Goal: Task Accomplishment & Management: Use online tool/utility

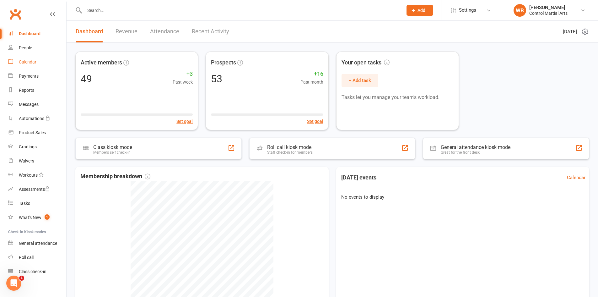
click at [30, 56] on link "Calendar" at bounding box center [37, 62] width 58 height 14
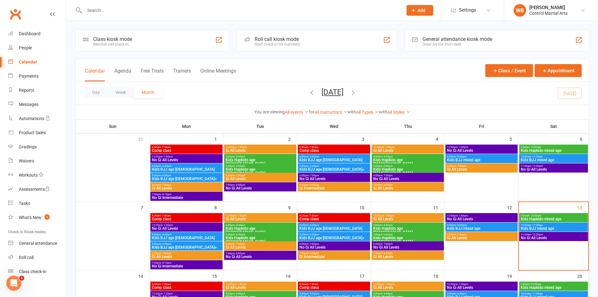
click at [534, 216] on span "- 10:00am" at bounding box center [536, 215] width 12 height 3
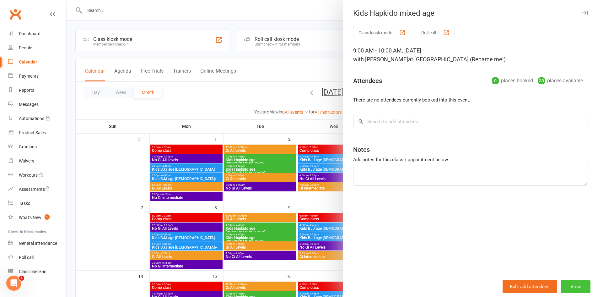
click at [572, 285] on button "View" at bounding box center [576, 286] width 30 height 13
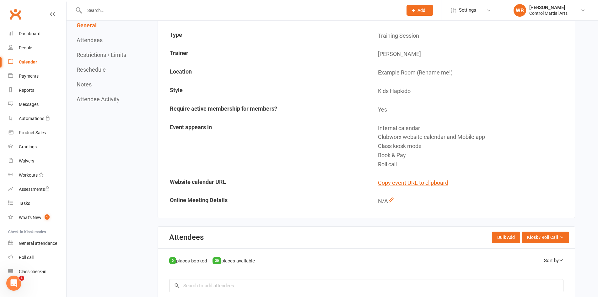
scroll to position [157, 0]
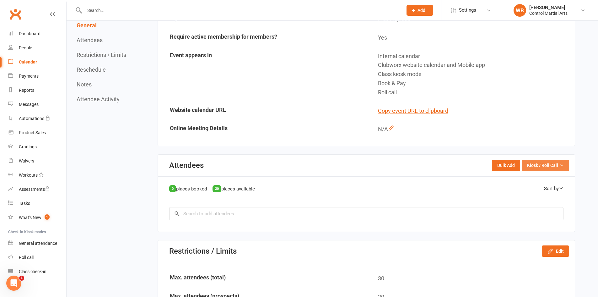
click at [538, 165] on span "Kiosk / Roll Call" at bounding box center [542, 165] width 31 height 7
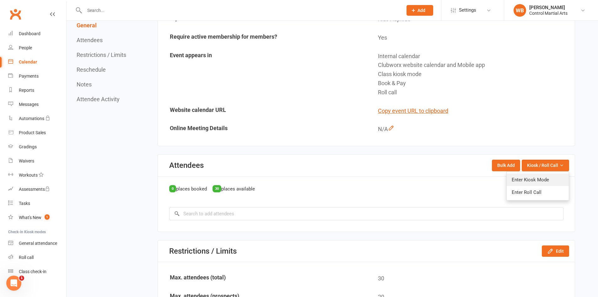
click at [530, 174] on link "Enter Kiosk Mode" at bounding box center [538, 179] width 62 height 13
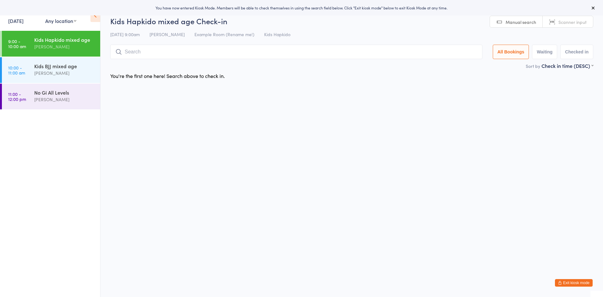
click at [159, 55] on input "search" at bounding box center [296, 52] width 372 height 14
type input "wesley"
click at [467, 65] on button "Drop in" at bounding box center [463, 65] width 25 height 9
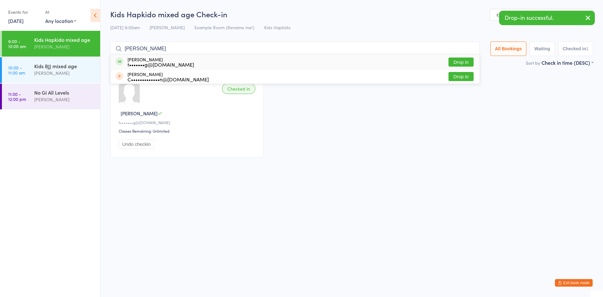
type input "winston"
click at [457, 61] on button "Drop in" at bounding box center [460, 61] width 25 height 9
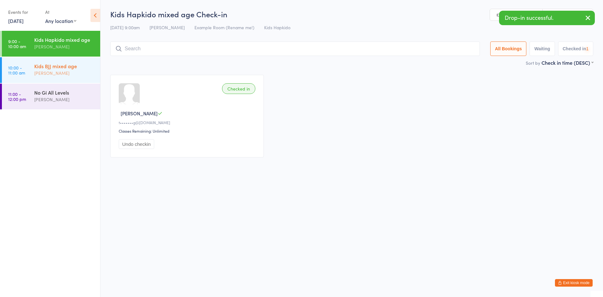
click at [72, 73] on div "[PERSON_NAME]" at bounding box center [64, 72] width 61 height 7
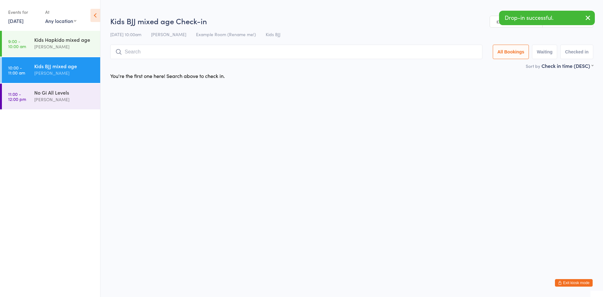
click at [197, 50] on input "search" at bounding box center [296, 52] width 372 height 14
type input "wesley"
click at [461, 65] on button "Drop in" at bounding box center [463, 65] width 25 height 9
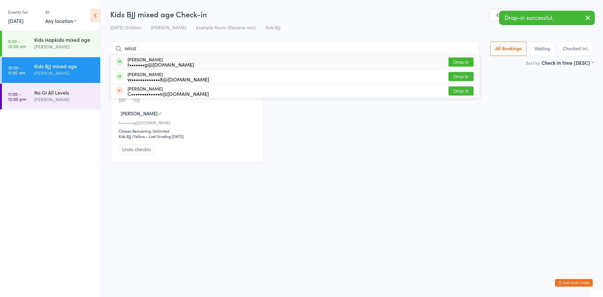
type input "winst"
click at [459, 62] on button "Drop in" at bounding box center [460, 61] width 25 height 9
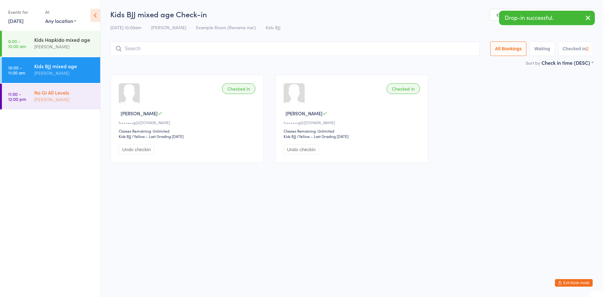
click at [42, 101] on div "[PERSON_NAME]" at bounding box center [64, 99] width 61 height 7
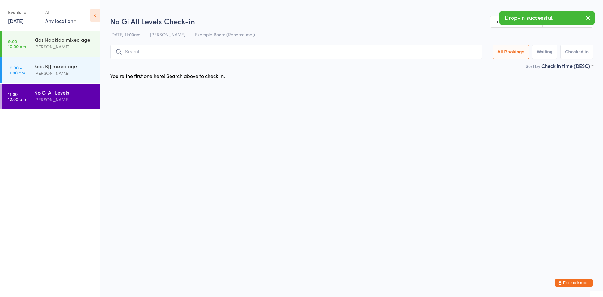
click at [190, 48] on input "search" at bounding box center [296, 52] width 372 height 14
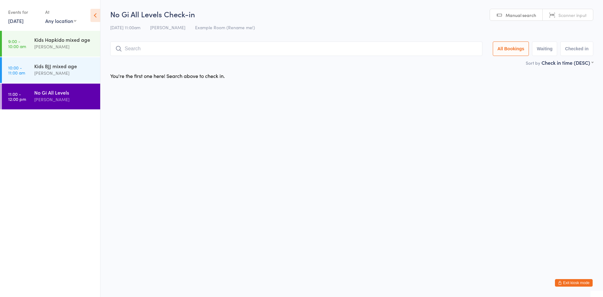
click at [303, 162] on html "You have now entered Kiosk Mode. Members will be able to check themselves in us…" at bounding box center [301, 148] width 603 height 297
drag, startPoint x: 522, startPoint y: 290, endPoint x: 536, endPoint y: 293, distance: 14.0
click at [534, 293] on html "You have now entered Kiosk Mode. Members will be able to check themselves in us…" at bounding box center [301, 148] width 603 height 297
click at [68, 63] on div "Kids BJJ mixed age" at bounding box center [64, 65] width 61 height 7
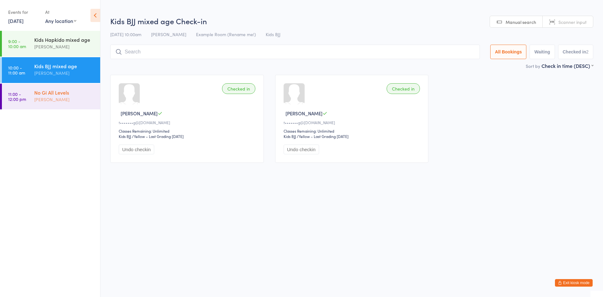
click at [62, 102] on div "[PERSON_NAME]" at bounding box center [64, 99] width 61 height 7
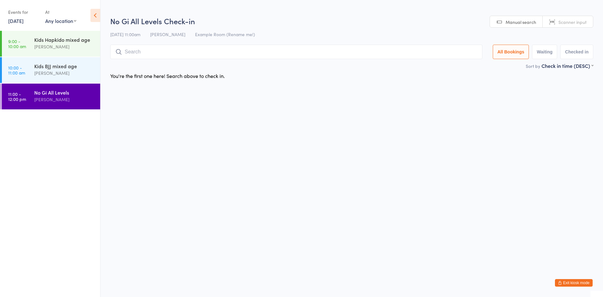
click at [142, 55] on input "search" at bounding box center [296, 52] width 372 height 14
click at [306, 34] on div "13 Sep 11:00am William Bunn Example Room (Rename me!)" at bounding box center [351, 34] width 483 height 10
click at [262, 48] on input "search" at bounding box center [296, 52] width 372 height 14
click at [250, 77] on div "You're the first one here! Search above to check in." at bounding box center [352, 75] width 494 height 13
click at [226, 51] on input "search" at bounding box center [296, 52] width 372 height 14
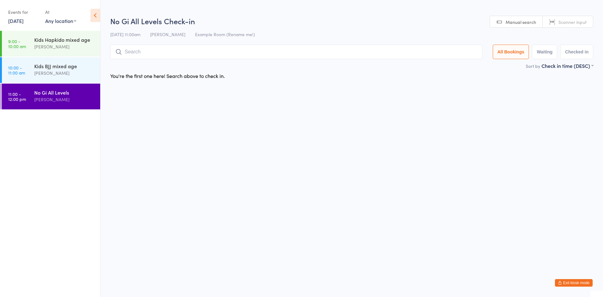
click at [312, 78] on div "You're the first one here! Search above to check in." at bounding box center [352, 75] width 494 height 13
click at [202, 58] on input "search" at bounding box center [296, 52] width 372 height 14
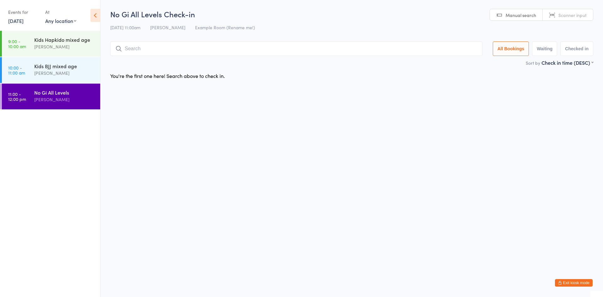
click at [289, 76] on div "You're the first one here! Search above to check in." at bounding box center [352, 75] width 494 height 13
click at [206, 45] on input "search" at bounding box center [296, 48] width 372 height 14
click at [309, 34] on div "No Gi All Levels Check-in 13 Sep 11:00am William Bunn Example Room (Rename me!)…" at bounding box center [351, 34] width 483 height 50
click at [296, 74] on div "You're the first one here! Search above to check in." at bounding box center [352, 75] width 494 height 13
click at [196, 48] on input "search" at bounding box center [296, 48] width 372 height 14
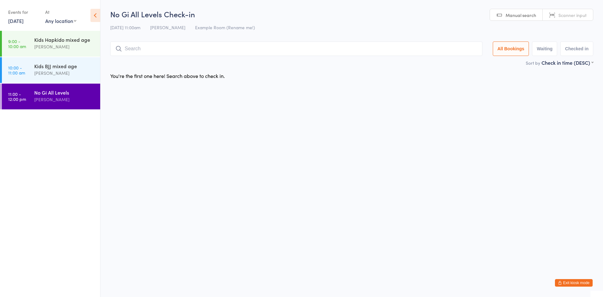
click at [337, 80] on div "You're the first one here! Search above to check in." at bounding box center [352, 75] width 494 height 13
click at [209, 54] on input "search" at bounding box center [296, 48] width 372 height 14
type input "jo"
click at [459, 60] on button "Drop in" at bounding box center [463, 61] width 25 height 9
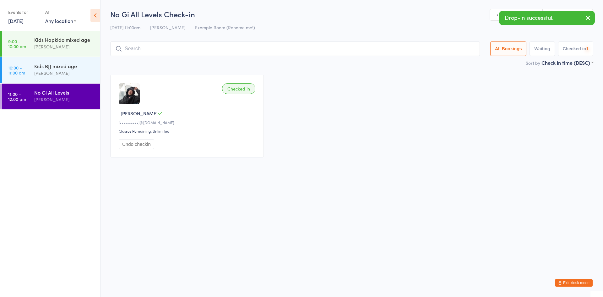
click at [180, 50] on input "search" at bounding box center [294, 48] width 369 height 14
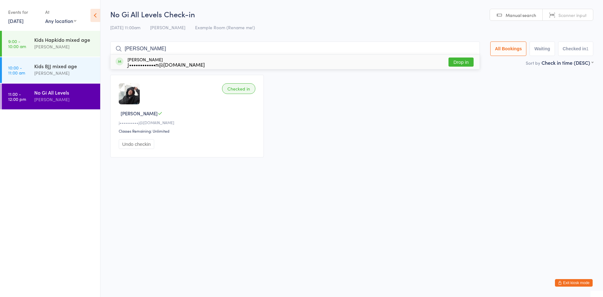
type input "juliet"
click at [450, 61] on button "Drop in" at bounding box center [460, 61] width 25 height 9
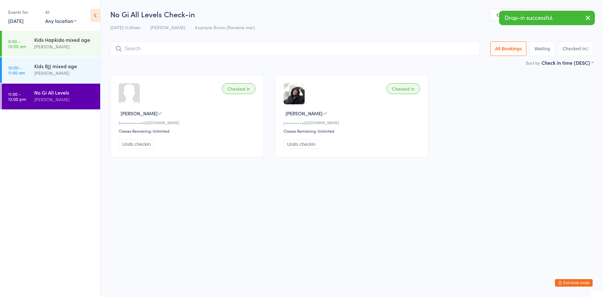
click at [573, 284] on button "Exit kiosk mode" at bounding box center [574, 283] width 38 height 8
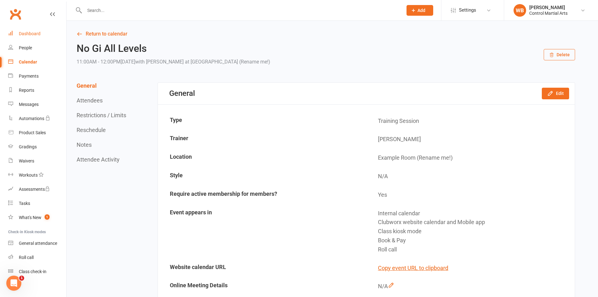
click at [30, 35] on div "Dashboard" at bounding box center [30, 33] width 22 height 5
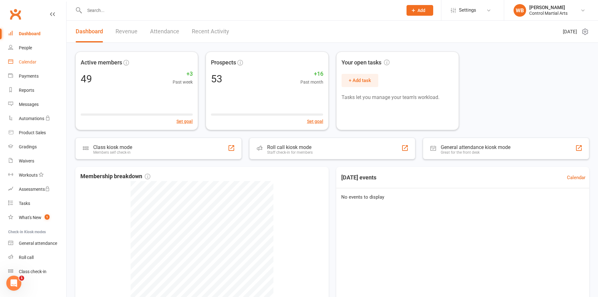
click at [32, 62] on div "Calendar" at bounding box center [28, 61] width 18 height 5
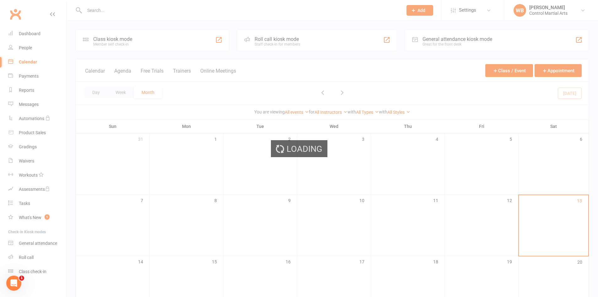
click at [33, 62] on div "Loading" at bounding box center [299, 148] width 598 height 297
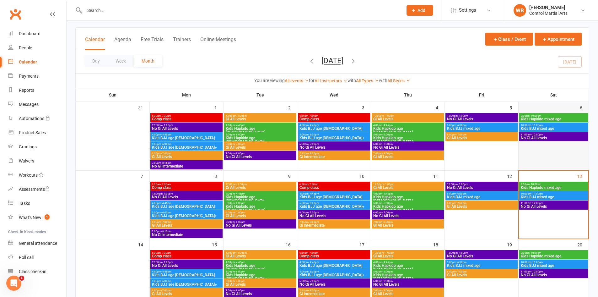
scroll to position [63, 0]
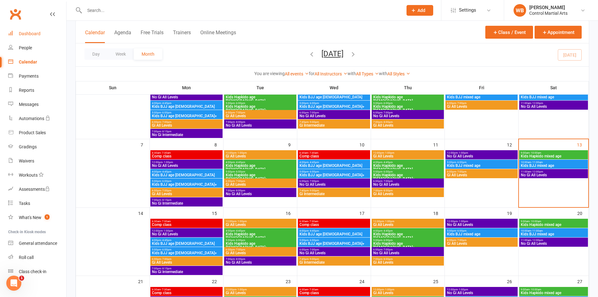
click at [27, 32] on div "Dashboard" at bounding box center [30, 33] width 22 height 5
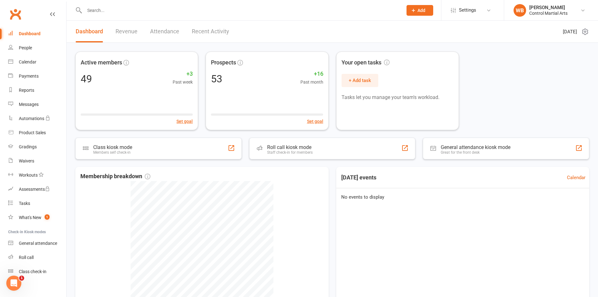
click at [13, 17] on link "Clubworx" at bounding box center [16, 14] width 16 height 16
click at [24, 67] on link "Calendar" at bounding box center [37, 62] width 58 height 14
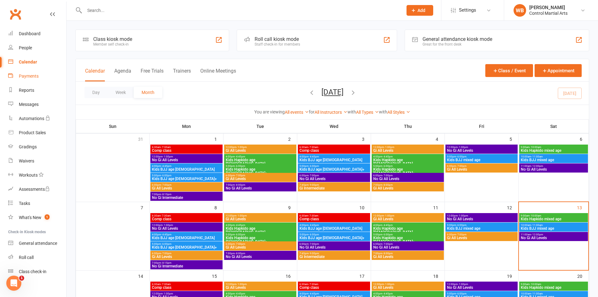
click at [30, 76] on div "Payments" at bounding box center [29, 75] width 20 height 5
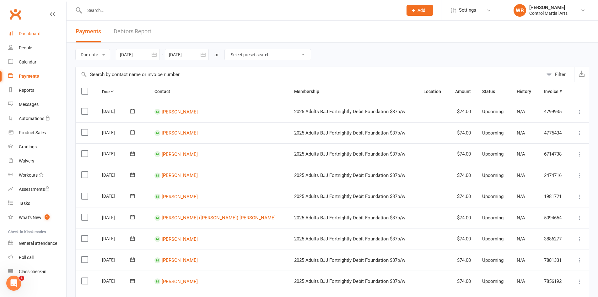
click at [35, 28] on link "Dashboard" at bounding box center [37, 34] width 58 height 14
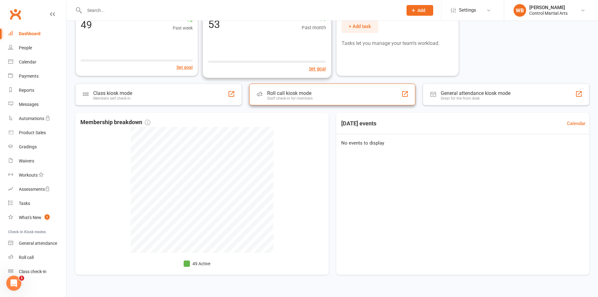
scroll to position [65, 0]
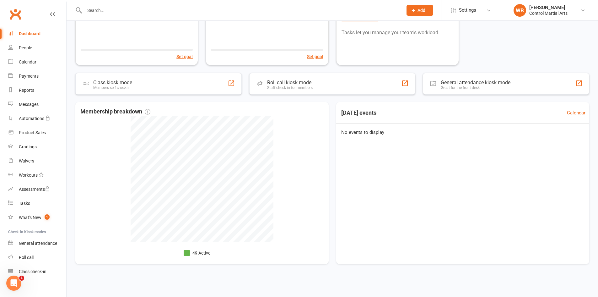
click at [17, 15] on link "Clubworx" at bounding box center [16, 14] width 16 height 16
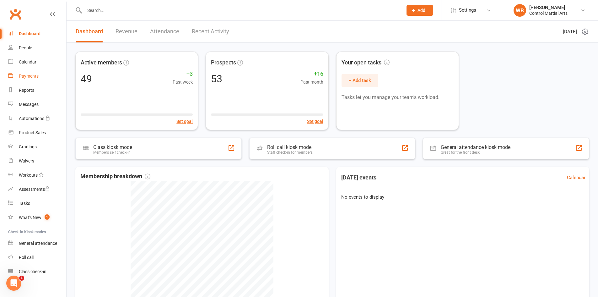
click at [26, 73] on link "Payments" at bounding box center [37, 76] width 58 height 14
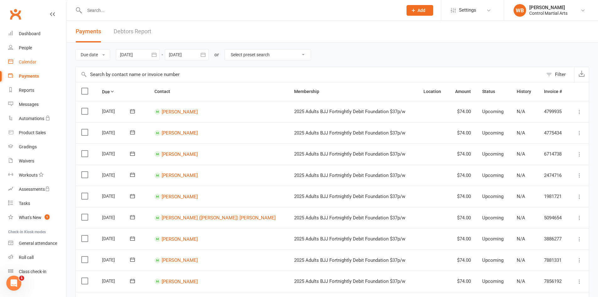
click at [28, 55] on link "Calendar" at bounding box center [37, 62] width 58 height 14
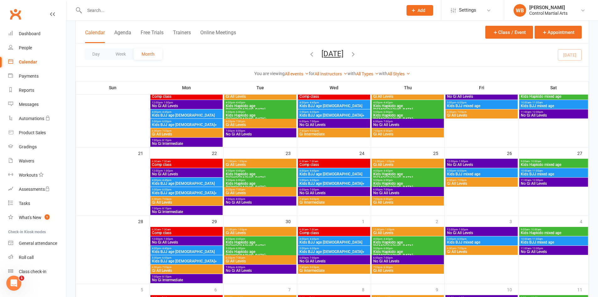
scroll to position [188, 0]
